Goal: Transaction & Acquisition: Purchase product/service

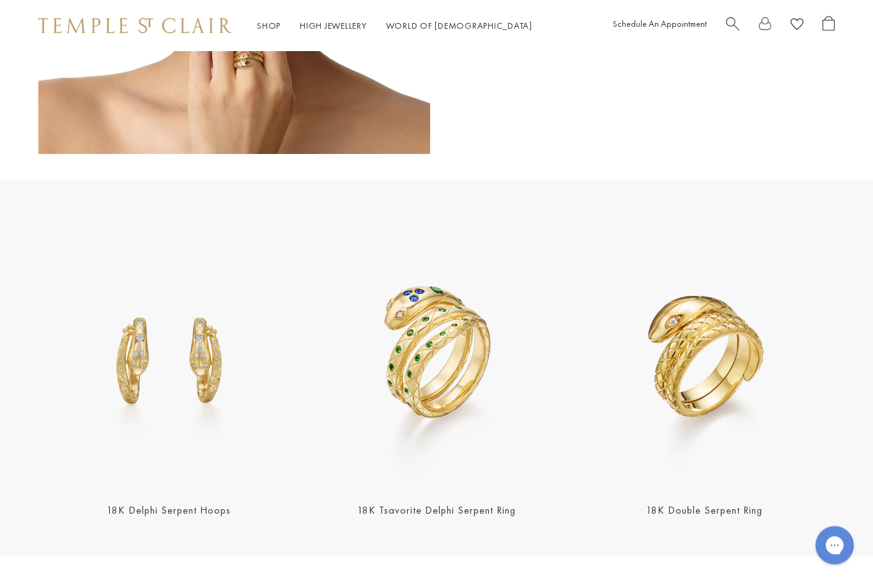
scroll to position [1061, 0]
click at [698, 405] on img at bounding box center [704, 357] width 260 height 260
click at [705, 347] on img at bounding box center [704, 357] width 260 height 260
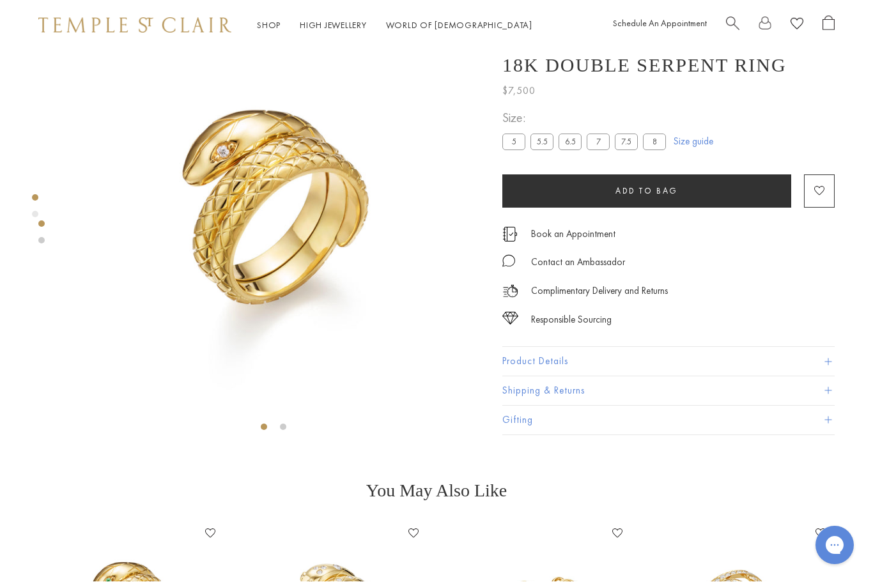
scroll to position [51, 0]
